Goal: Information Seeking & Learning: Learn about a topic

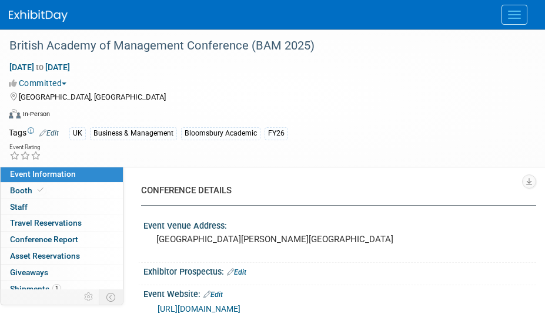
select select "Annual"
select select "Level 2"
select select "In-Person Booth"
select select "Business & Management"
select select "Bloomsbury Academic"
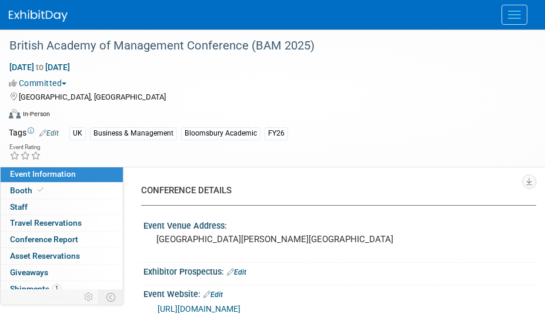
select select "[PERSON_NAME]"
select select "Networking/Commissioning"
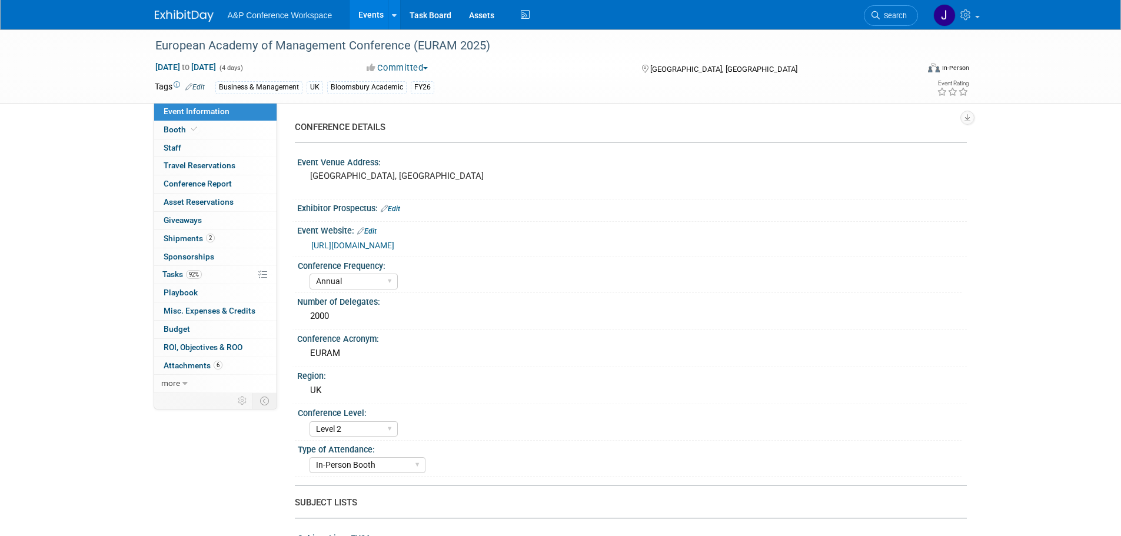
select select "Annual"
select select "Level 2"
select select "In-Person Booth"
select select "Business & Management"
select select "Bloomsbury Academic"
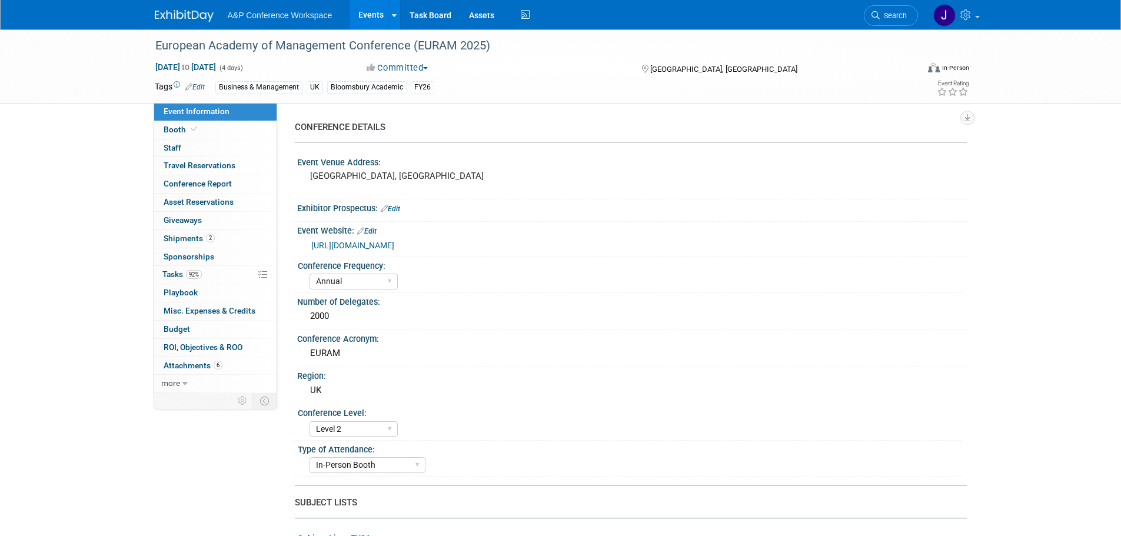
select select "[PERSON_NAME]"
select select "Networking/Commissioning"
